Goal: Task Accomplishment & Management: Use online tool/utility

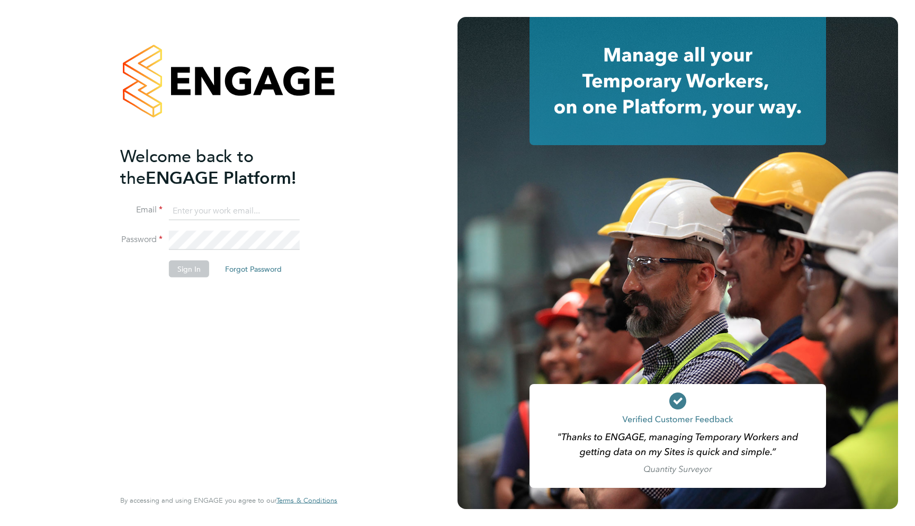
click at [224, 208] on input at bounding box center [234, 210] width 131 height 19
type input "support@engagelabs.io"
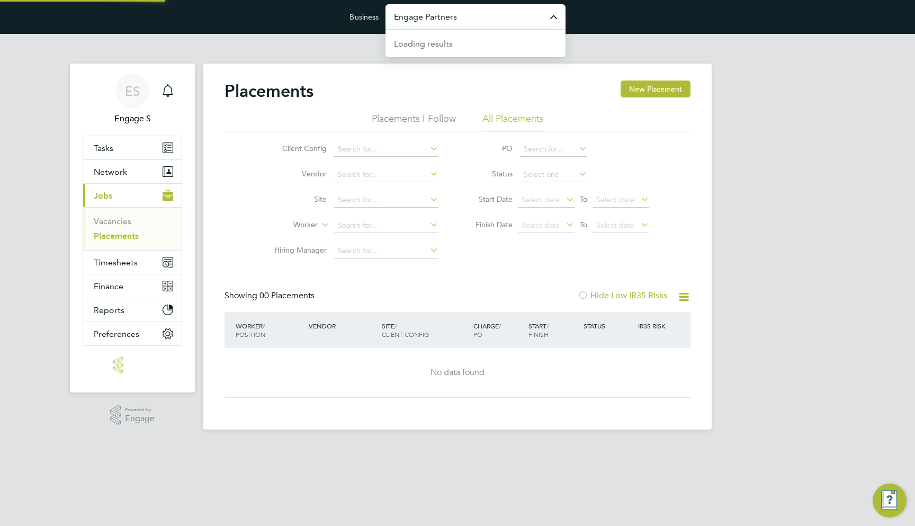
click at [446, 22] on input "Engage Partners" at bounding box center [476, 16] width 180 height 25
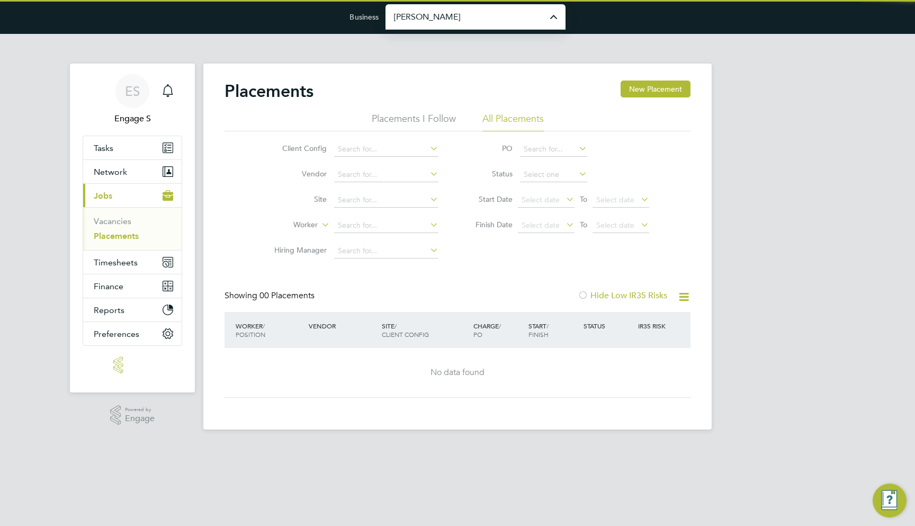
type input "[PERSON_NAME] Construction & Infrastructure Ltd"
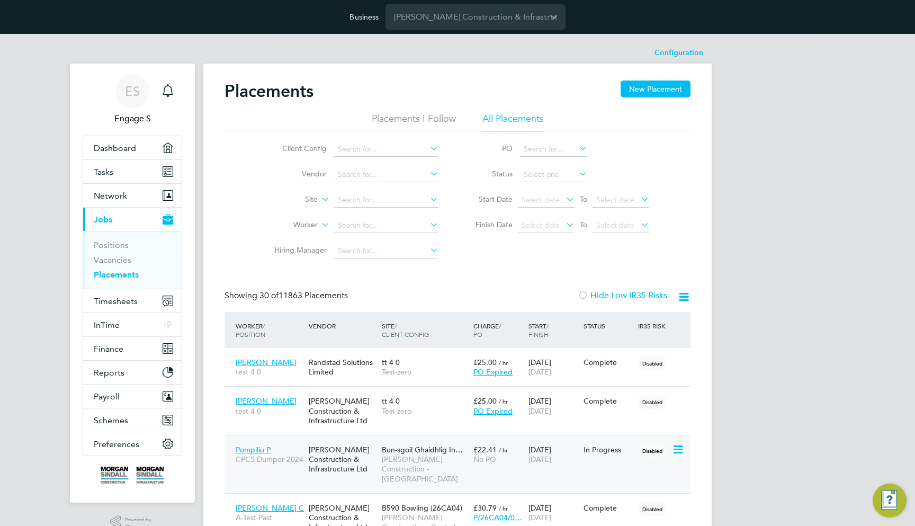
click at [585, 456] on div "In Progress" at bounding box center [608, 450] width 55 height 20
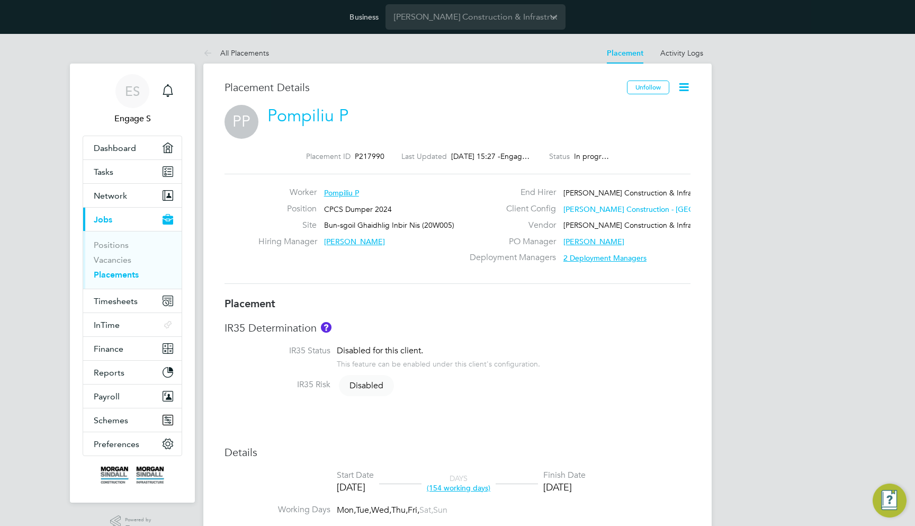
click at [683, 90] on icon at bounding box center [684, 87] width 13 height 13
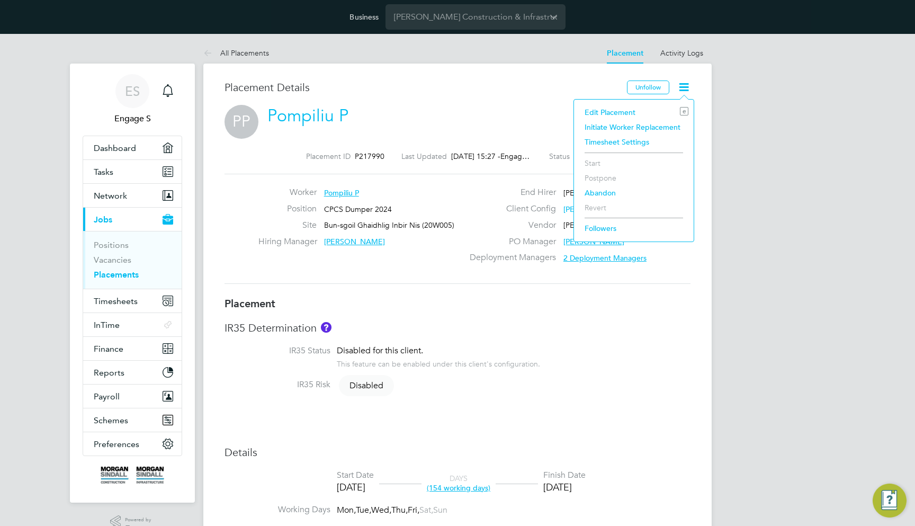
click at [635, 128] on li "Initiate Worker Replacement" at bounding box center [634, 127] width 109 height 15
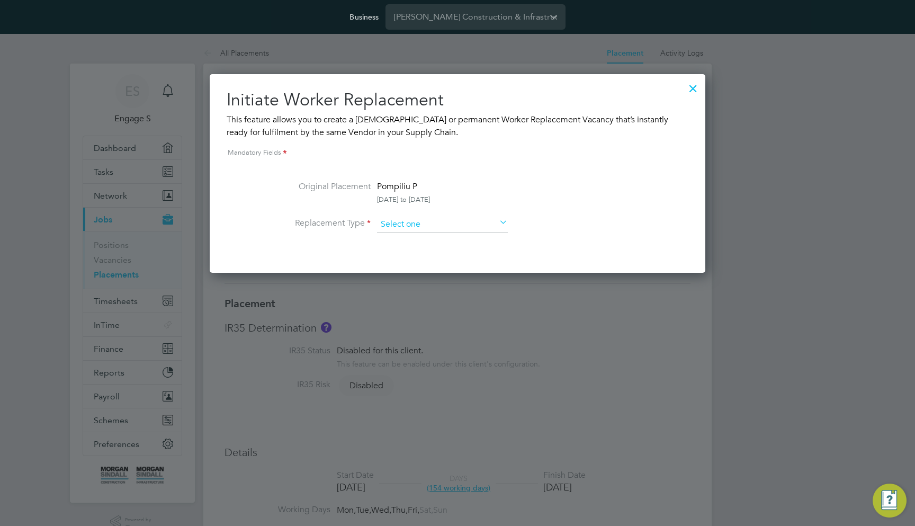
click at [476, 218] on input at bounding box center [442, 225] width 131 height 16
click at [465, 235] on li "Temporary" at bounding box center [443, 239] width 132 height 14
type input "Temporary"
click at [452, 220] on input at bounding box center [442, 225] width 131 height 16
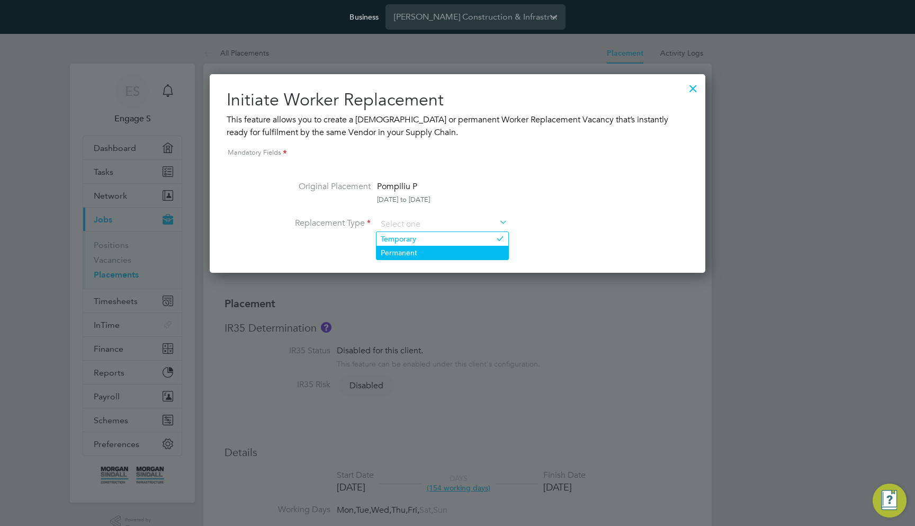
click at [457, 253] on li "Permanent" at bounding box center [443, 253] width 132 height 14
type input "Permanent"
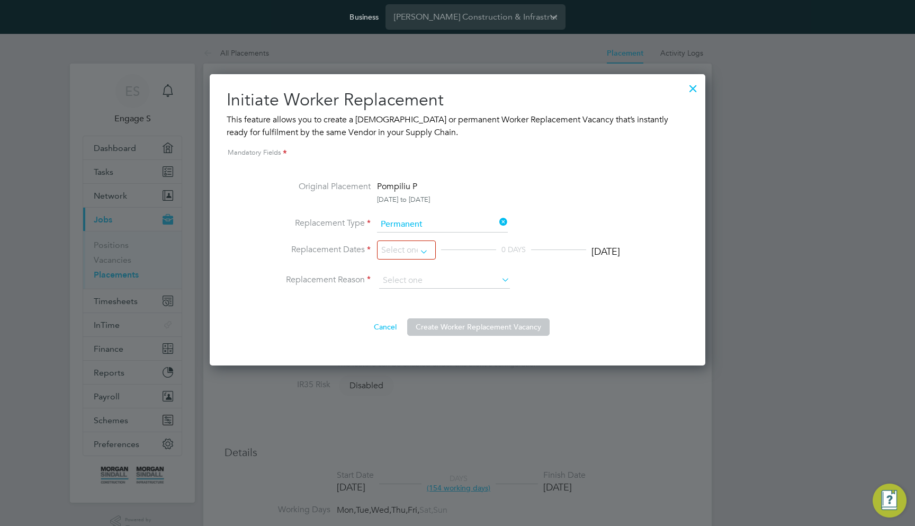
scroll to position [291, 496]
